Goal: Task Accomplishment & Management: Manage account settings

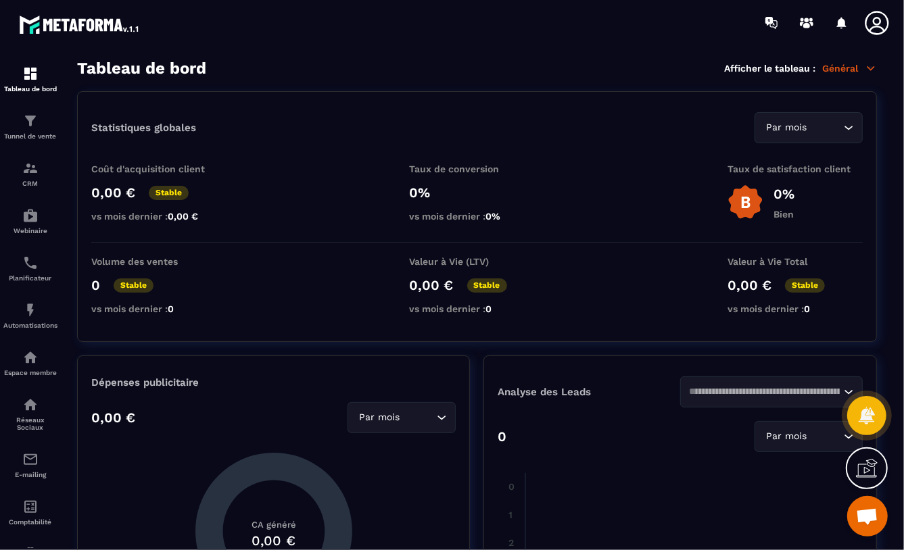
click at [883, 16] on icon at bounding box center [876, 22] width 27 height 27
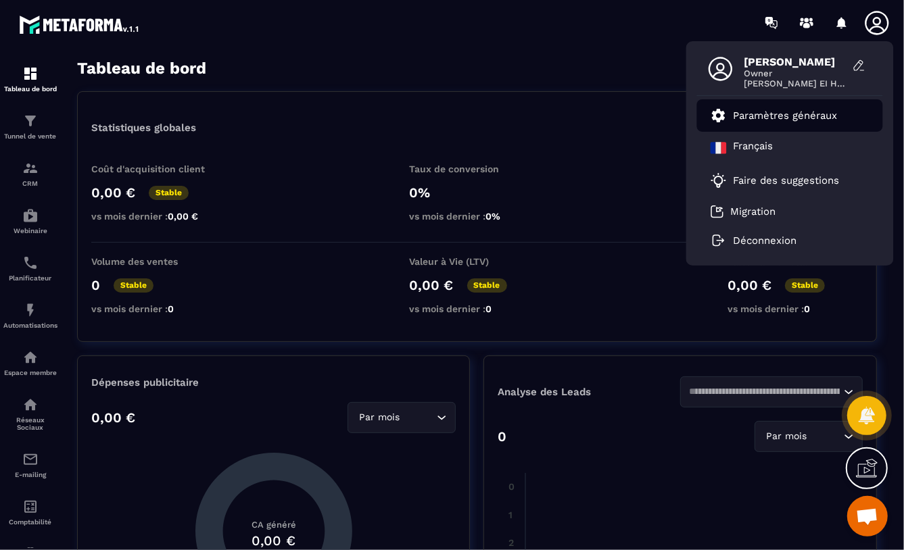
click at [758, 114] on p "Paramètres généraux" at bounding box center [785, 116] width 104 height 12
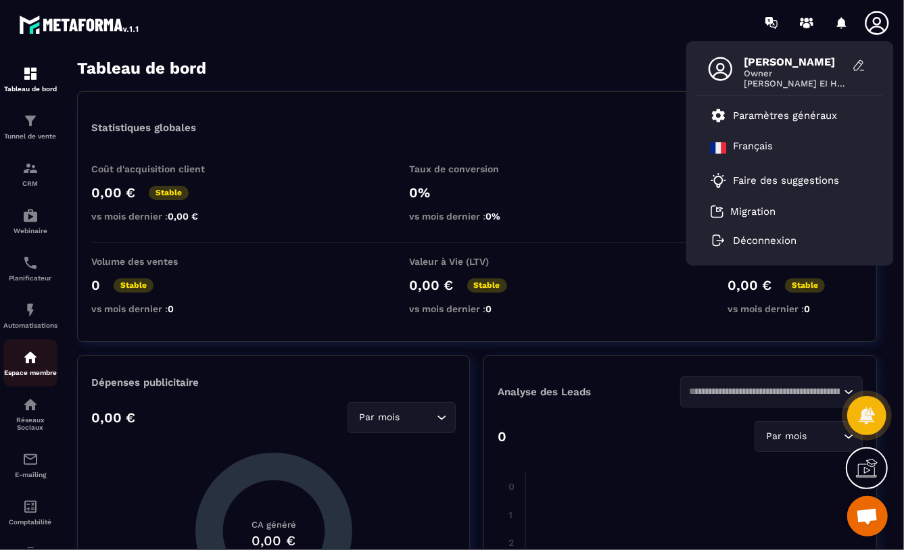
click at [33, 359] on img at bounding box center [30, 357] width 16 height 16
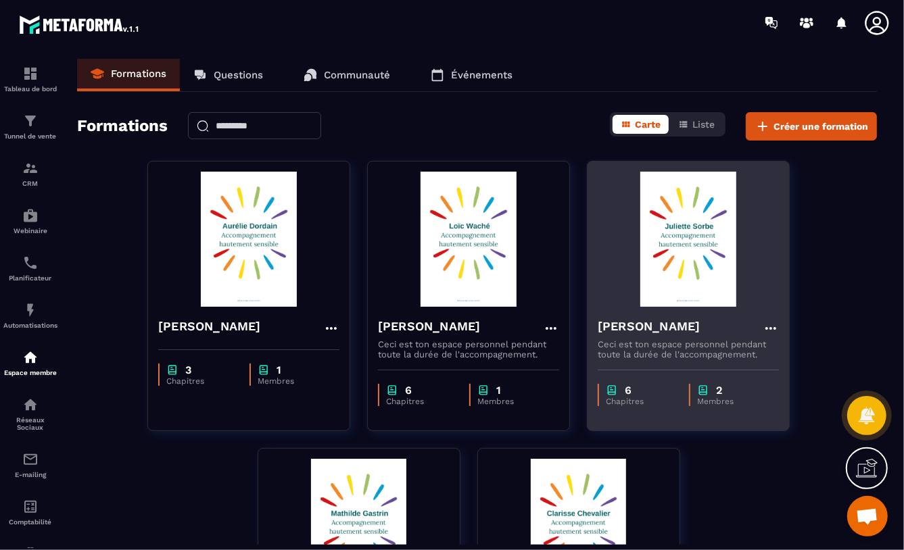
click at [690, 234] on img at bounding box center [688, 239] width 181 height 135
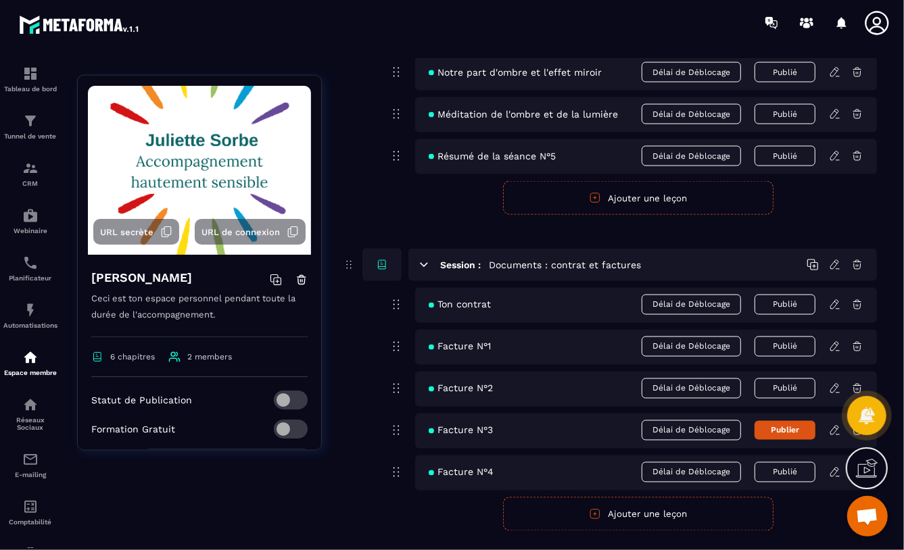
scroll to position [1459, 0]
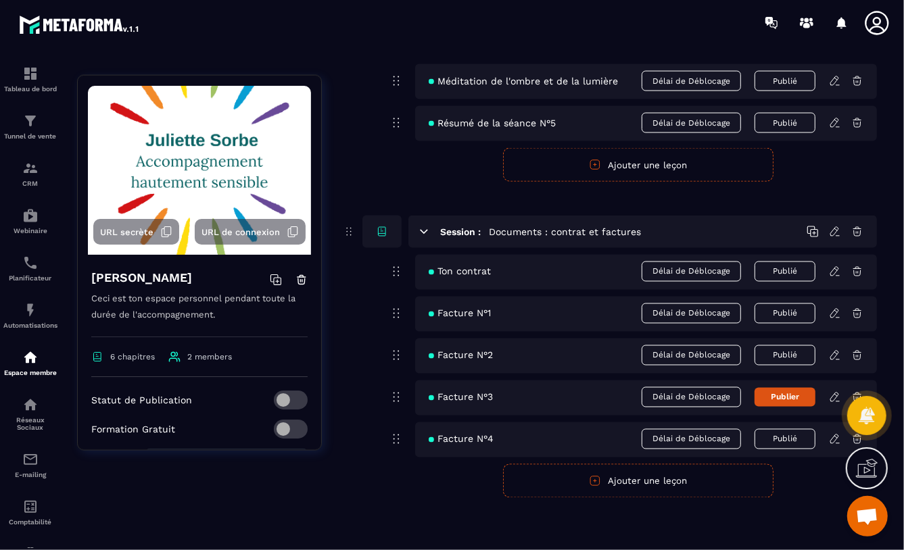
click at [788, 393] on button "Publier" at bounding box center [784, 397] width 61 height 19
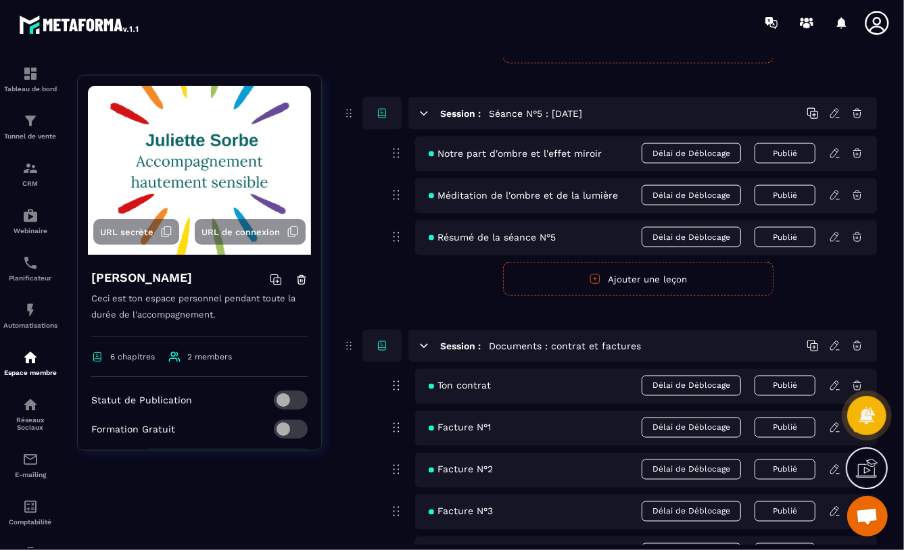
scroll to position [1416, 0]
